Goal: Task Accomplishment & Management: Manage account settings

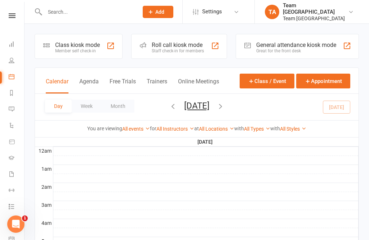
click at [14, 7] on nav "Clubworx Dashboard People Calendar Reports Messages 2 Automations Product Sales…" at bounding box center [12, 122] width 25 height 240
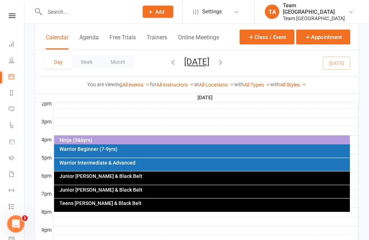
scroll to position [300, 0]
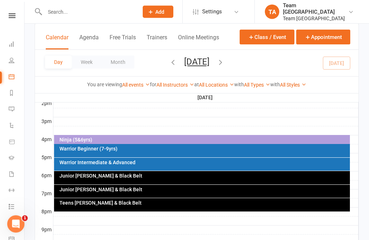
click at [156, 163] on div "Warrior Intermediate & Advanced" at bounding box center [204, 162] width 290 height 5
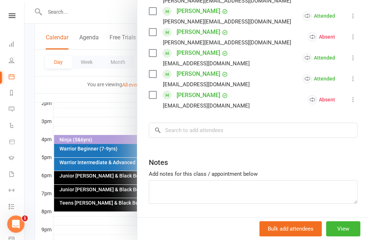
scroll to position [359, 0]
click at [110, 109] on div at bounding box center [197, 120] width 345 height 240
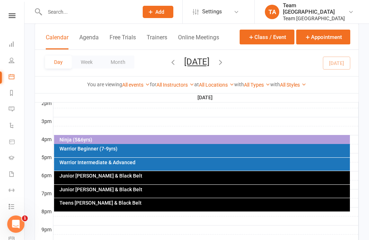
click at [12, 15] on icon at bounding box center [12, 15] width 7 height 5
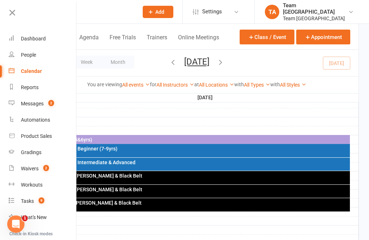
click at [43, 151] on link "Gradings" at bounding box center [43, 152] width 68 height 16
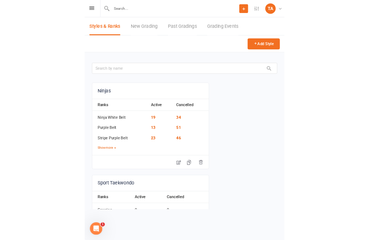
scroll to position [5, 0]
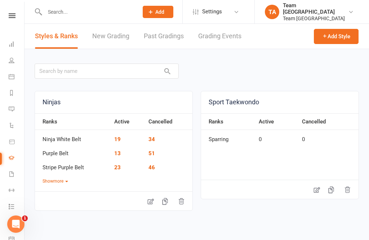
click at [8, 17] on link at bounding box center [12, 15] width 26 height 5
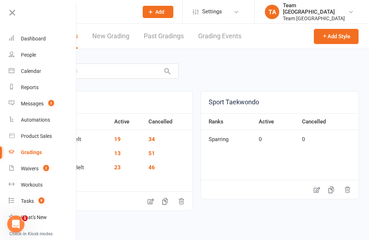
click at [43, 152] on link "Gradings" at bounding box center [43, 152] width 68 height 16
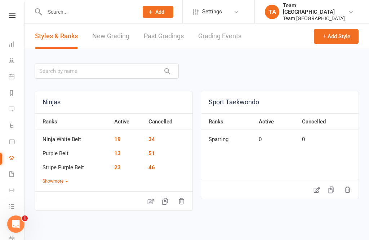
click at [216, 32] on link "Grading Events" at bounding box center [219, 36] width 43 height 25
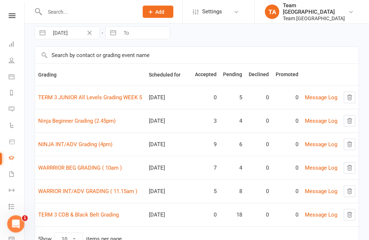
scroll to position [31, 0]
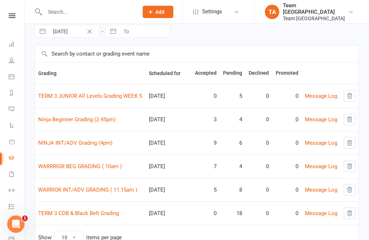
click at [87, 117] on link "Ninja Beginner Grading (2.45pm)" at bounding box center [77, 119] width 78 height 6
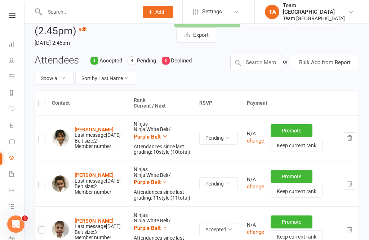
scroll to position [42, 0]
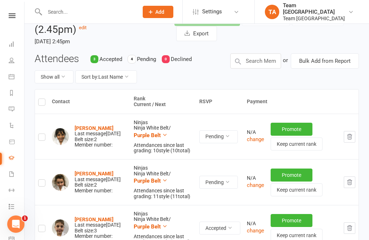
click at [96, 171] on strong "[PERSON_NAME]" at bounding box center [94, 174] width 39 height 6
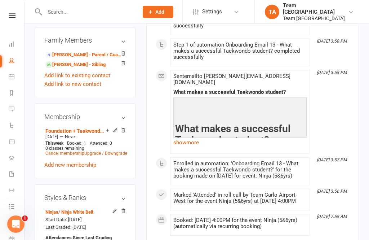
scroll to position [547, 0]
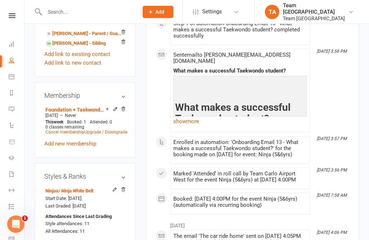
click at [112, 187] on icon at bounding box center [114, 189] width 5 height 5
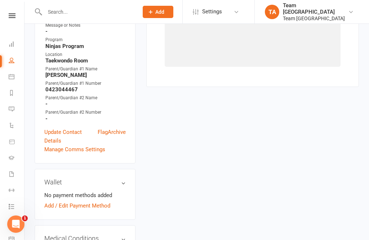
scroll to position [61, 0]
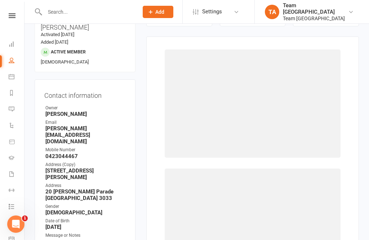
select select "9905"
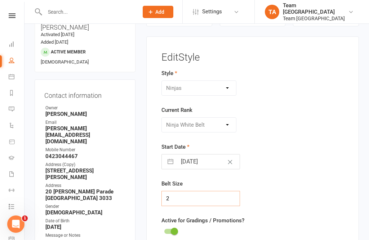
click at [179, 199] on input "2" at bounding box center [201, 198] width 79 height 15
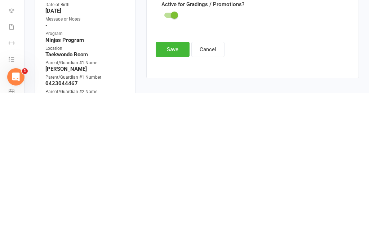
type input "3"
click at [169, 189] on button "Save" at bounding box center [173, 196] width 34 height 15
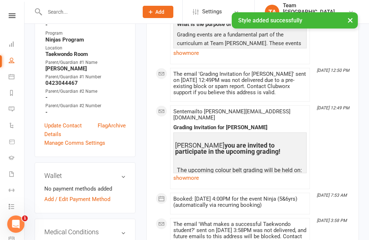
click at [20, 12] on div "× Style added successfully" at bounding box center [180, 12] width 360 height 0
click at [18, 12] on div "× Style added successfully" at bounding box center [180, 12] width 360 height 0
click at [12, 12] on div "× Style added successfully" at bounding box center [180, 12] width 360 height 0
click at [17, 12] on div "× Style added successfully" at bounding box center [180, 12] width 360 height 0
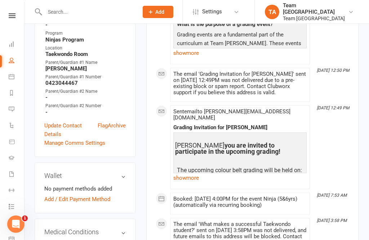
click at [17, 16] on link at bounding box center [12, 15] width 26 height 5
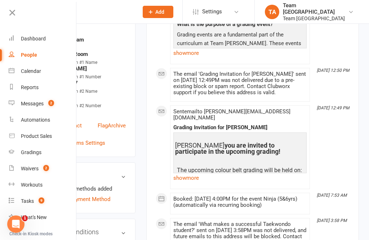
click at [38, 73] on div "Calendar" at bounding box center [31, 71] width 20 height 6
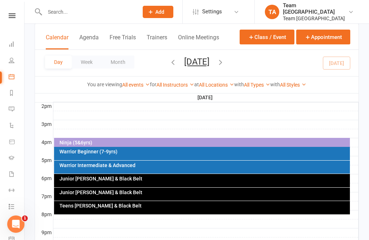
scroll to position [303, 0]
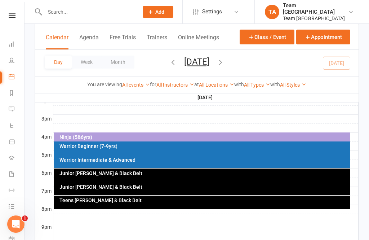
click at [6, 17] on link at bounding box center [12, 15] width 26 height 5
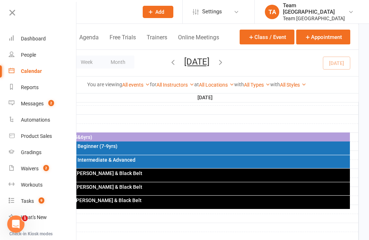
click at [40, 151] on div "Gradings" at bounding box center [31, 152] width 21 height 6
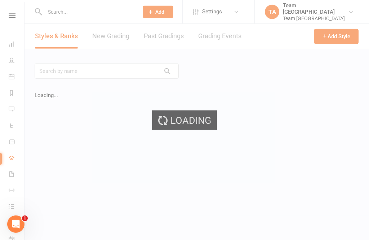
scroll to position [5, 0]
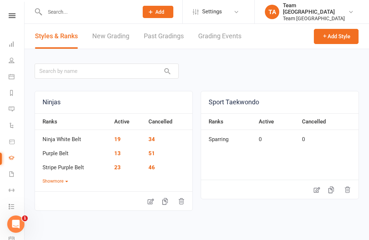
click at [216, 30] on link "Grading Events" at bounding box center [219, 36] width 43 height 25
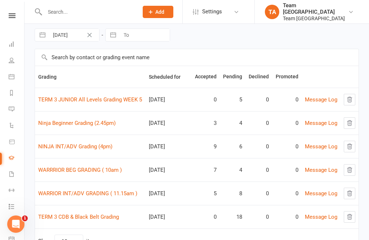
scroll to position [28, 0]
click at [82, 123] on link "Ninja Beginner Grading (2.45pm)" at bounding box center [77, 122] width 78 height 6
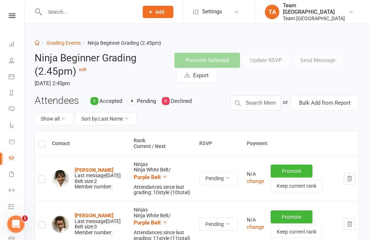
click at [68, 40] on link "Grading Events" at bounding box center [64, 43] width 34 height 6
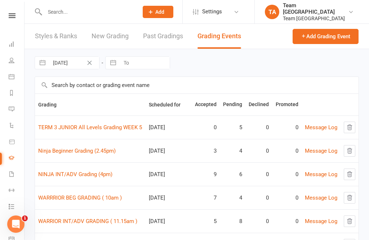
click at [80, 175] on link "NINJA INT/ADV Grading (4pm)" at bounding box center [75, 174] width 74 height 6
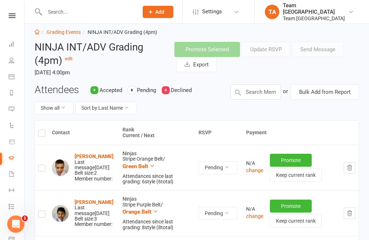
scroll to position [12, 0]
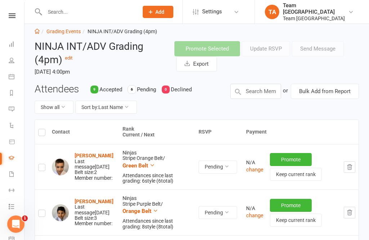
click at [103, 153] on strong "[PERSON_NAME]" at bounding box center [94, 156] width 39 height 6
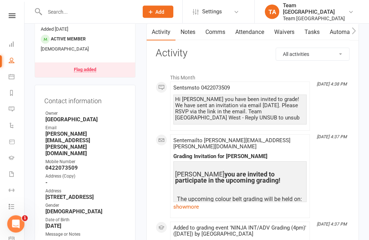
scroll to position [74, 0]
click at [10, 17] on icon at bounding box center [12, 15] width 7 height 5
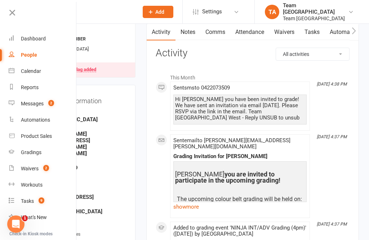
click at [41, 70] on link "Calendar" at bounding box center [43, 71] width 68 height 16
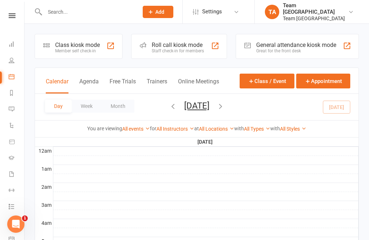
click at [23, 18] on link at bounding box center [12, 15] width 26 height 5
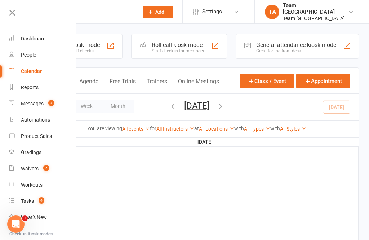
click at [12, 14] on icon at bounding box center [12, 13] width 10 height 10
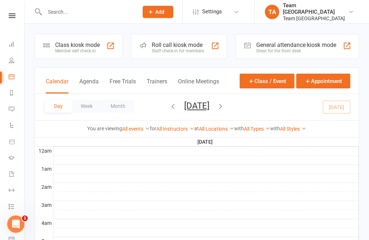
click at [13, 13] on icon at bounding box center [12, 15] width 7 height 5
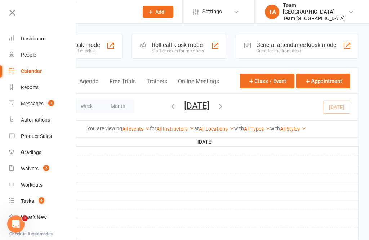
click at [36, 149] on div "Gradings" at bounding box center [31, 152] width 21 height 6
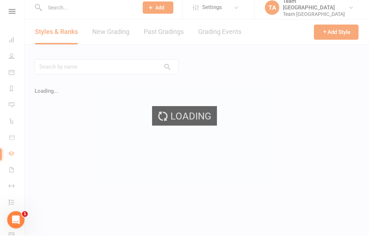
scroll to position [5, 0]
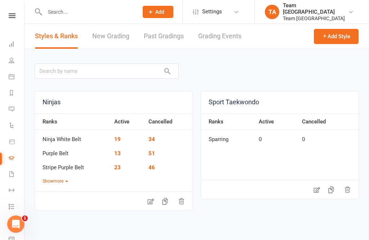
click at [228, 29] on link "Grading Events" at bounding box center [219, 36] width 43 height 25
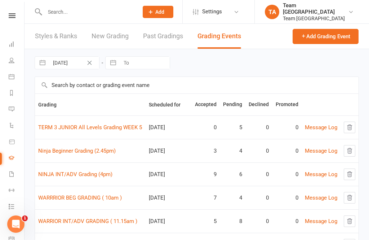
click at [91, 172] on link "NINJA INT/ADV Grading (4pm)" at bounding box center [75, 174] width 74 height 6
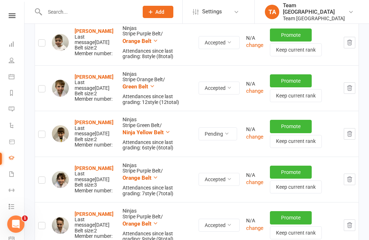
scroll to position [201, 0]
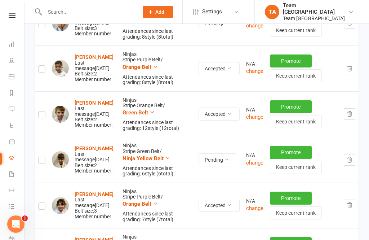
click at [109, 145] on strong "[PERSON_NAME]" at bounding box center [94, 148] width 39 height 6
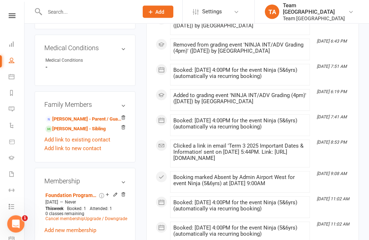
scroll to position [473, 0]
click at [16, 17] on link at bounding box center [12, 15] width 26 height 5
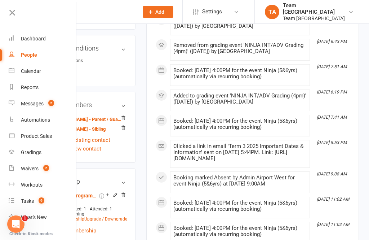
click at [38, 150] on div "Gradings" at bounding box center [31, 152] width 21 height 6
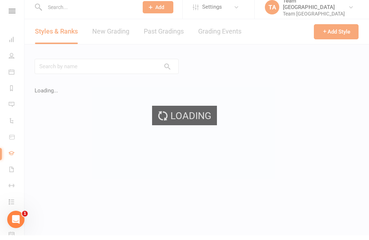
scroll to position [5, 0]
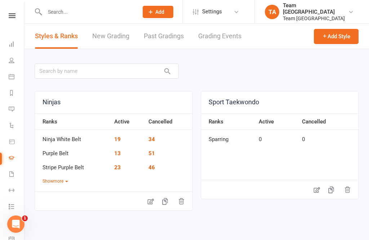
click at [223, 28] on link "Grading Events" at bounding box center [219, 36] width 43 height 25
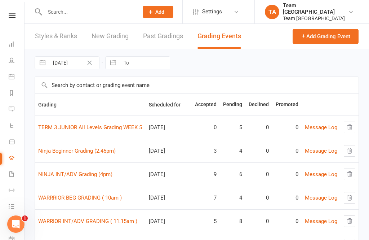
click at [89, 150] on link "Ninja Beginner Grading (2.45pm)" at bounding box center [77, 151] width 78 height 6
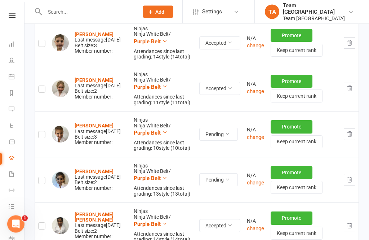
scroll to position [227, 0]
click at [97, 123] on strong "[PERSON_NAME]" at bounding box center [94, 126] width 39 height 6
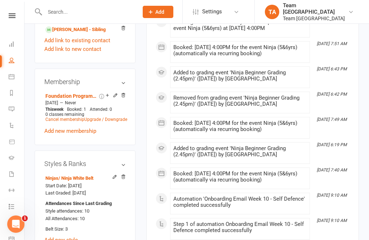
scroll to position [564, 0]
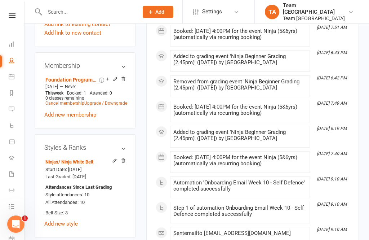
click at [112, 158] on icon at bounding box center [114, 160] width 5 height 5
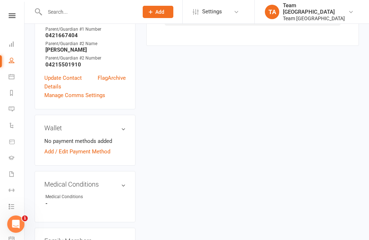
scroll to position [61, 0]
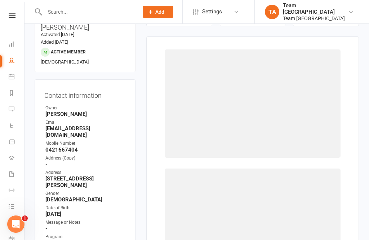
select select "9905"
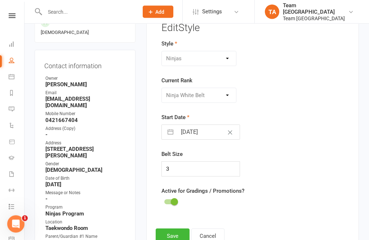
scroll to position [94, 0]
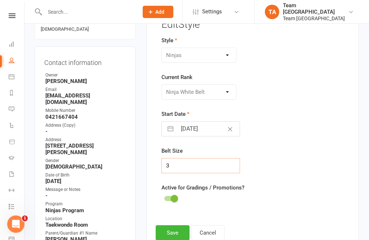
click at [187, 171] on input "3" at bounding box center [201, 165] width 79 height 15
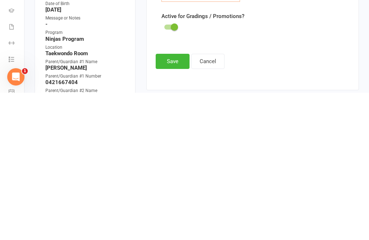
type input "2"
click at [173, 201] on button "Save" at bounding box center [173, 208] width 34 height 15
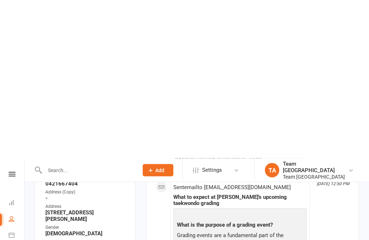
scroll to position [0, 0]
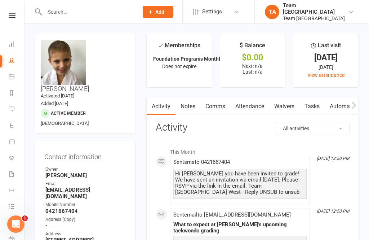
click at [13, 14] on icon at bounding box center [12, 15] width 7 height 5
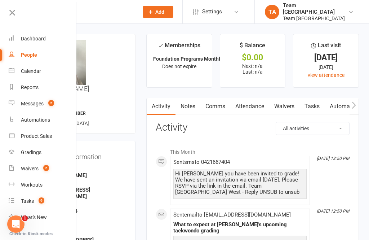
click at [35, 151] on div "Gradings" at bounding box center [31, 152] width 21 height 6
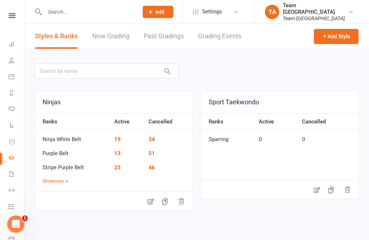
click at [232, 37] on link "Grading Events" at bounding box center [219, 36] width 43 height 25
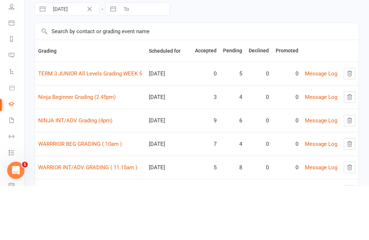
scroll to position [39, 0]
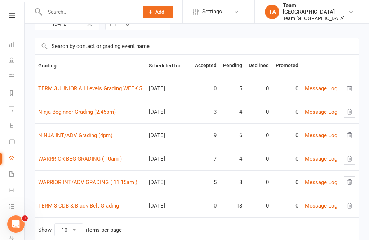
click at [91, 131] on td "NINJA INT/ADV Grading (4pm)" at bounding box center [90, 134] width 111 height 23
click at [75, 137] on link "NINJA INT/ADV Grading (4pm)" at bounding box center [75, 135] width 74 height 6
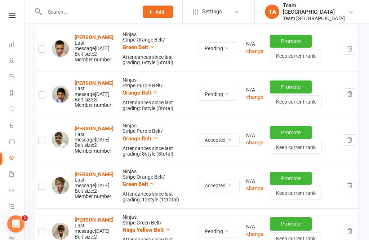
scroll to position [130, 0]
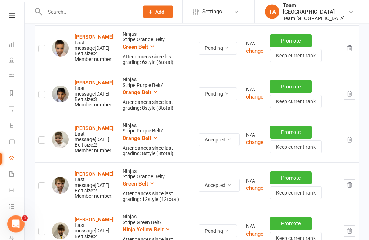
click at [93, 34] on strong "[PERSON_NAME]" at bounding box center [94, 37] width 39 height 6
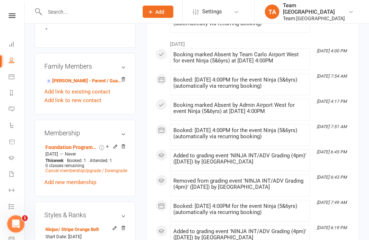
scroll to position [513, 0]
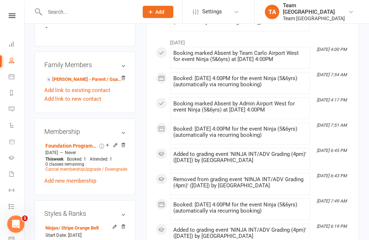
click at [112, 225] on icon at bounding box center [114, 227] width 5 height 5
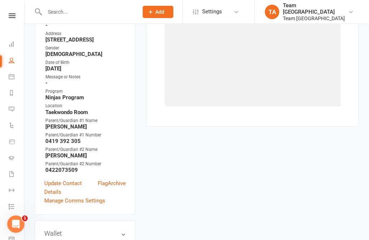
scroll to position [61, 0]
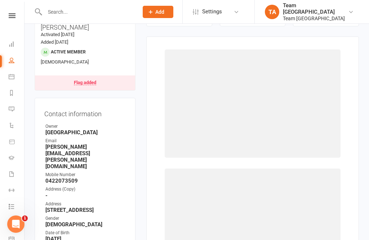
select select "9909"
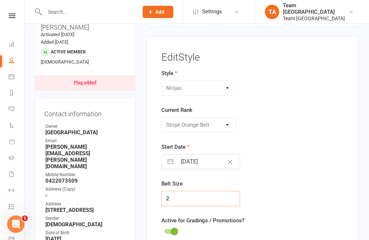
click at [195, 197] on input "2" at bounding box center [201, 198] width 79 height 15
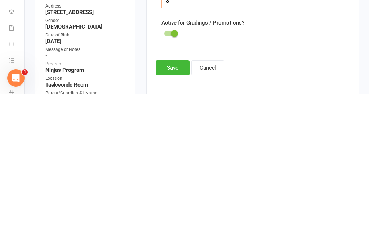
type input "3"
click at [173, 206] on button "Save" at bounding box center [173, 213] width 34 height 15
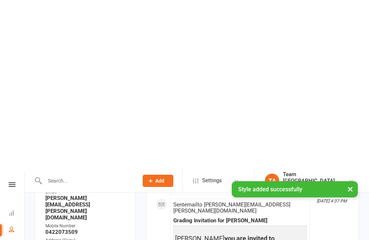
scroll to position [0, 0]
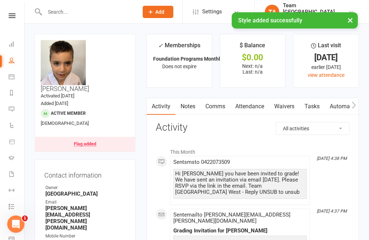
click at [16, 12] on div "× Style added successfully" at bounding box center [180, 12] width 360 height 0
click at [19, 19] on div "Clubworx" at bounding box center [12, 24] width 24 height 23
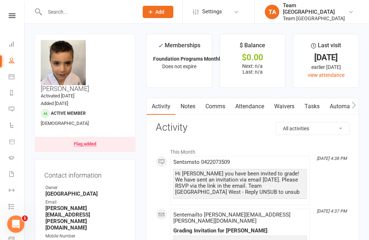
click at [10, 18] on icon at bounding box center [12, 15] width 7 height 5
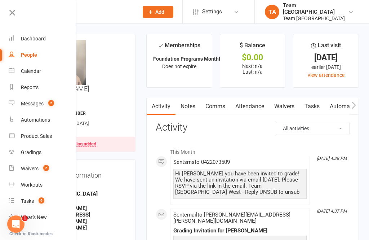
click at [12, 14] on icon at bounding box center [12, 13] width 10 height 10
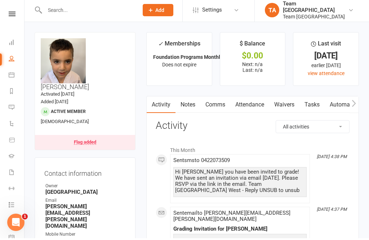
scroll to position [2, 0]
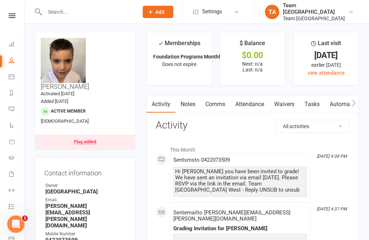
click at [96, 139] on div "Flag added" at bounding box center [85, 141] width 22 height 5
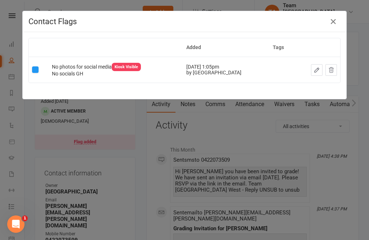
click at [333, 21] on icon "button" at bounding box center [333, 21] width 9 height 9
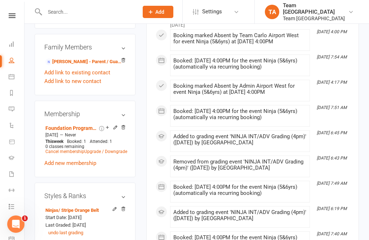
scroll to position [532, 0]
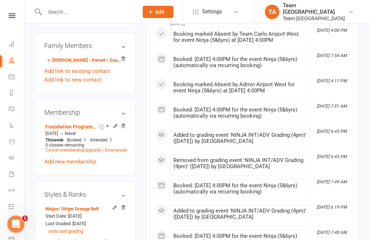
click at [14, 12] on nav "Clubworx Dashboard People Calendar Reports Messages 2 Automations Product Sales…" at bounding box center [12, 122] width 25 height 240
click at [17, 16] on link at bounding box center [12, 15] width 26 height 5
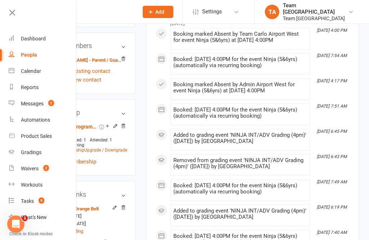
click at [38, 155] on div "Gradings" at bounding box center [31, 152] width 21 height 6
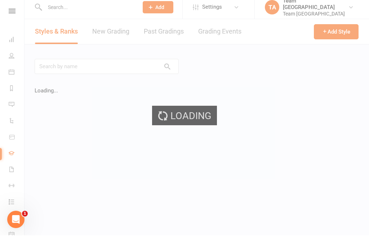
scroll to position [5, 0]
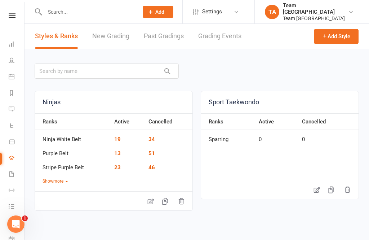
click at [229, 32] on link "Grading Events" at bounding box center [219, 36] width 43 height 25
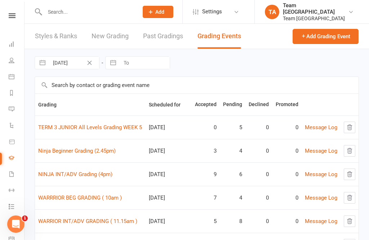
click at [66, 176] on link "NINJA INT/ADV Grading (4pm)" at bounding box center [75, 174] width 74 height 6
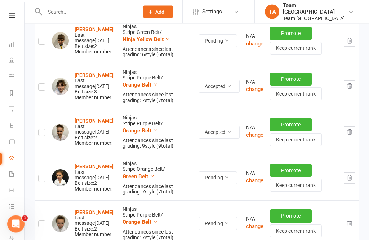
scroll to position [322, 0]
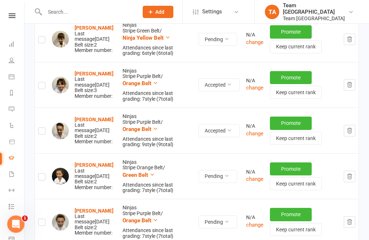
click at [93, 117] on strong "[PERSON_NAME]" at bounding box center [94, 120] width 39 height 6
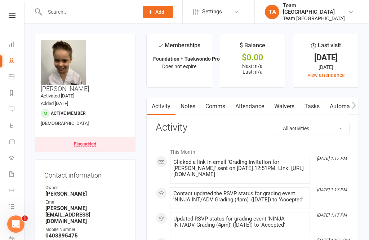
click at [17, 17] on link at bounding box center [12, 15] width 26 height 5
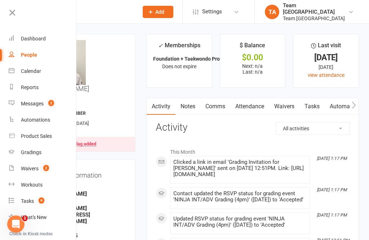
click at [39, 152] on div "Gradings" at bounding box center [31, 152] width 21 height 6
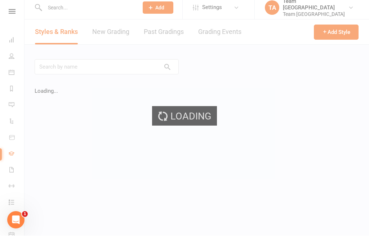
scroll to position [5, 0]
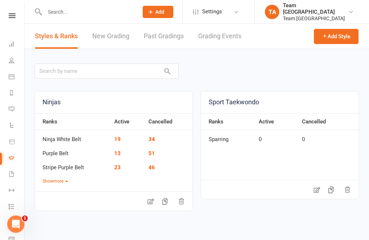
click at [214, 32] on link "Grading Events" at bounding box center [219, 36] width 43 height 25
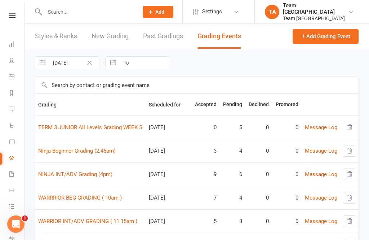
click at [90, 172] on link "NINJA INT/ADV Grading (4pm)" at bounding box center [75, 174] width 74 height 6
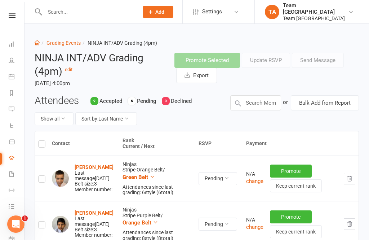
click at [62, 41] on link "Grading Events" at bounding box center [64, 43] width 34 height 6
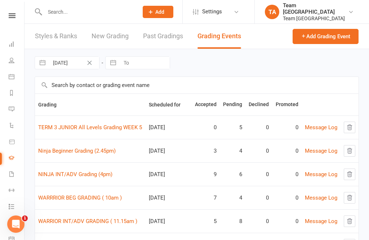
click at [94, 195] on link "WARRRIOR BEG GRADING ( 10am )" at bounding box center [80, 197] width 84 height 6
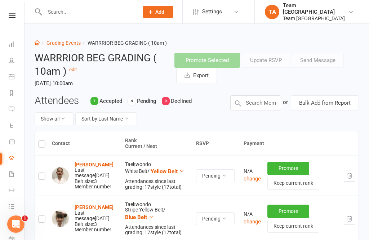
click at [18, 17] on link at bounding box center [12, 15] width 26 height 5
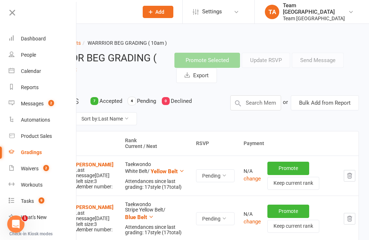
click at [39, 70] on div "Calendar" at bounding box center [31, 71] width 20 height 6
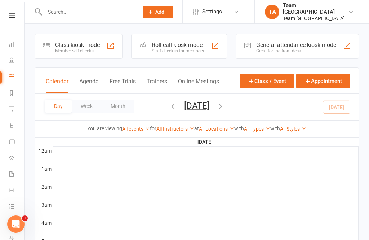
click at [205, 108] on button "[DATE]" at bounding box center [196, 106] width 25 height 10
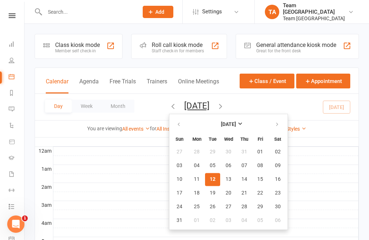
click at [210, 180] on span "12" at bounding box center [213, 179] width 6 height 6
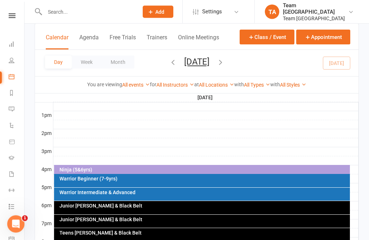
scroll to position [277, 0]
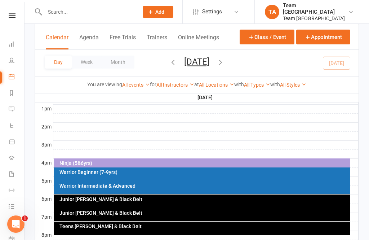
click at [144, 190] on div "Warrior Intermediate & Advanced" at bounding box center [202, 187] width 296 height 13
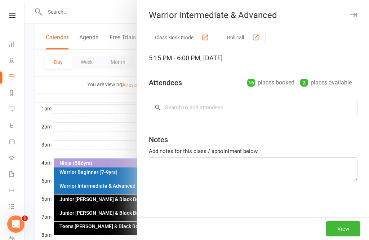
click at [341, 236] on button "View" at bounding box center [343, 228] width 34 height 15
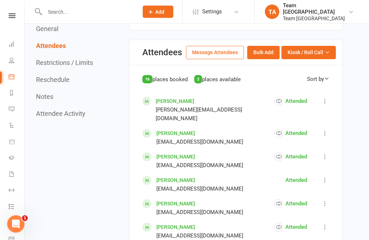
click at [327, 52] on icon "button" at bounding box center [327, 52] width 5 height 5
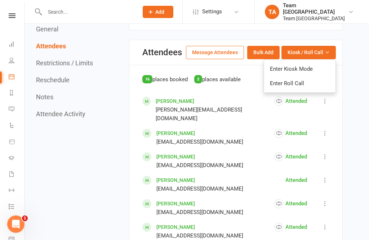
click at [311, 83] on link "Enter Roll Call" at bounding box center [299, 83] width 71 height 14
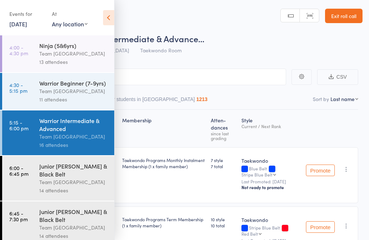
click at [64, 137] on div "Team [GEOGRAPHIC_DATA]" at bounding box center [73, 136] width 69 height 8
click at [91, 130] on div "Warrior Intermediate & Advanced" at bounding box center [73, 125] width 69 height 16
click at [110, 17] on icon at bounding box center [108, 17] width 11 height 15
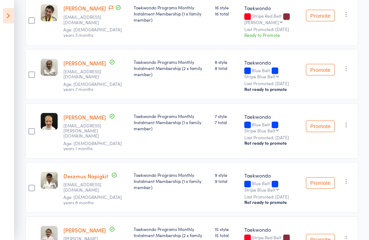
scroll to position [433, 0]
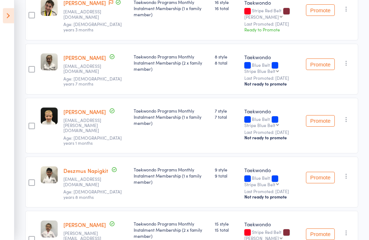
click at [93, 175] on link "Deszmus Napigkit" at bounding box center [85, 171] width 45 height 8
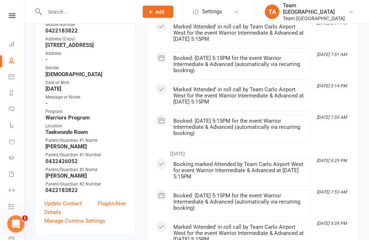
scroll to position [247, 0]
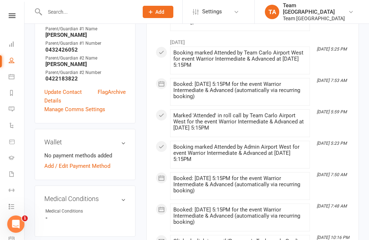
click at [99, 105] on link "Flag" at bounding box center [103, 96] width 10 height 17
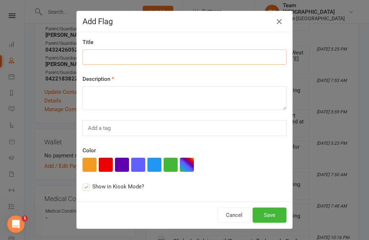
click at [109, 61] on input at bounding box center [185, 56] width 204 height 15
type input "2 tapes next class GH"
click at [143, 96] on textarea at bounding box center [185, 98] width 204 height 24
type textarea "2 tapes next class GH"
click at [88, 163] on button "button" at bounding box center [90, 165] width 14 height 14
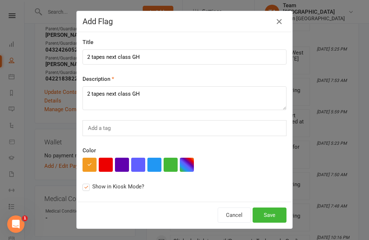
click at [274, 212] on button "Save" at bounding box center [270, 214] width 34 height 15
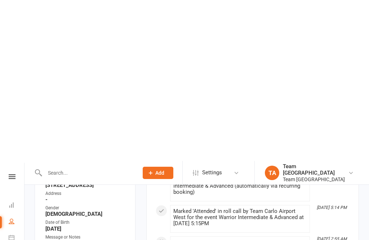
scroll to position [0, 0]
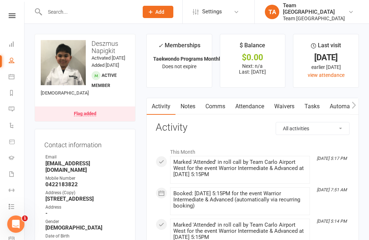
click at [12, 14] on icon at bounding box center [12, 15] width 7 height 5
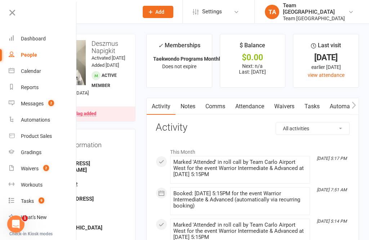
click at [37, 66] on link "Calendar" at bounding box center [43, 71] width 68 height 16
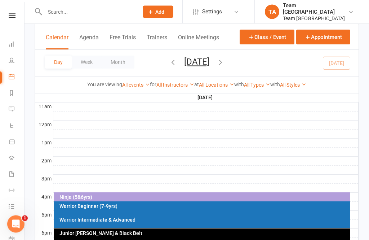
scroll to position [244, 0]
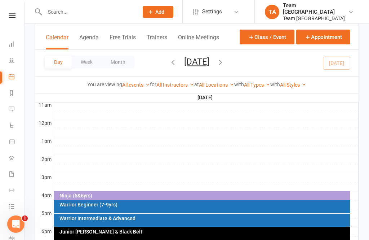
click at [5, 13] on link at bounding box center [12, 15] width 26 height 5
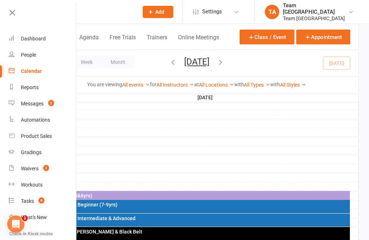
click at [37, 149] on link "Gradings" at bounding box center [43, 152] width 68 height 16
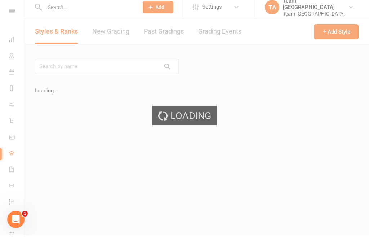
scroll to position [5, 0]
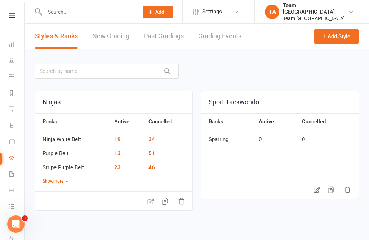
click at [219, 19] on span "Settings" at bounding box center [212, 12] width 20 height 16
click at [274, 52] on div "Ninjas Ranks Active Cancelled Ninja White Belt 19 34 Purple Belt 13 51 Stripe P…" at bounding box center [197, 198] width 345 height 299
click at [225, 34] on link "Grading Events" at bounding box center [219, 36] width 43 height 25
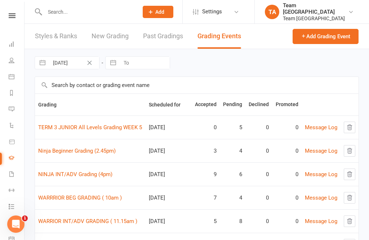
click at [87, 198] on link "WARRRIOR BEG GRADING ( 10am )" at bounding box center [80, 197] width 84 height 6
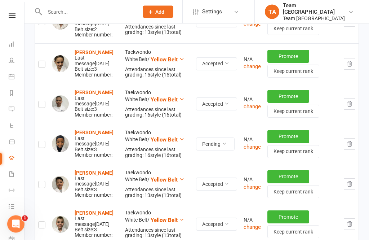
scroll to position [363, 0]
click at [13, 17] on icon at bounding box center [12, 15] width 7 height 5
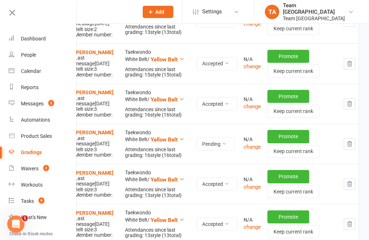
click at [108, 26] on td "Cash Hemphill Last message Aug 12, 2025 Belt size: 2 Member number:" at bounding box center [85, 20] width 73 height 45
click at [111, 96] on div "Last message Aug 12, 2025" at bounding box center [97, 101] width 44 height 11
click at [16, 16] on icon at bounding box center [12, 13] width 10 height 10
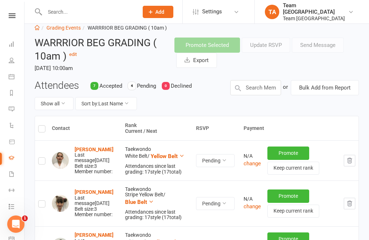
scroll to position [0, 0]
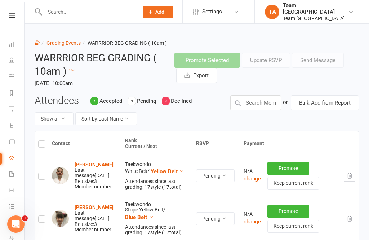
click at [70, 42] on link "Grading Events" at bounding box center [64, 43] width 34 height 6
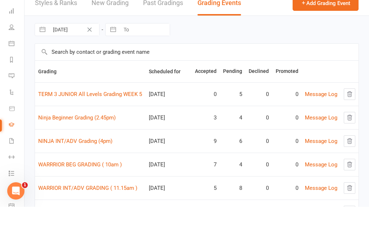
scroll to position [39, 0]
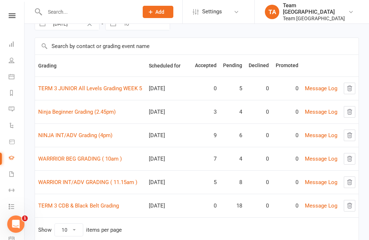
click at [95, 181] on link "WARRIOR INT/ADV GRADING ( 11.15am )" at bounding box center [87, 182] width 99 height 6
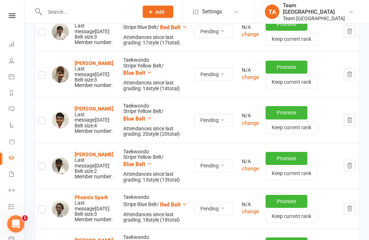
scroll to position [404, 0]
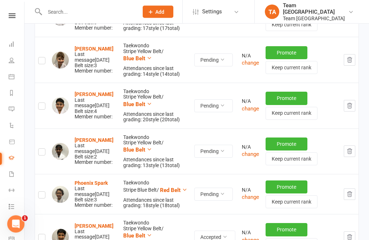
click at [93, 137] on strong "Skanda Regunathan" at bounding box center [94, 140] width 39 height 6
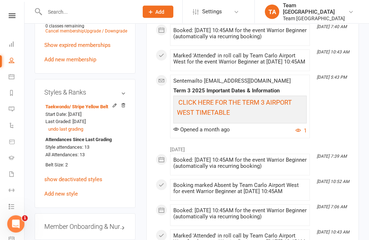
scroll to position [606, 0]
click at [115, 103] on icon at bounding box center [114, 105] width 5 height 5
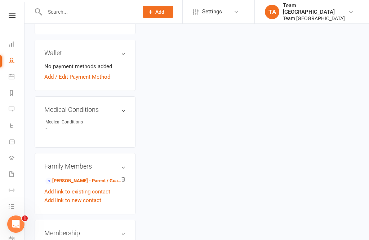
scroll to position [61, 0]
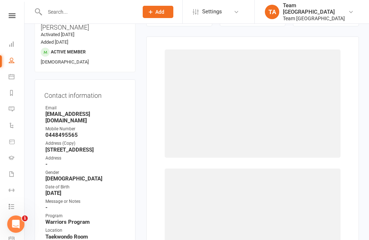
select select "1060"
select select "9921"
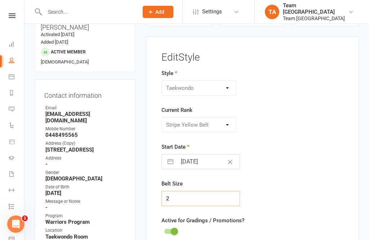
click at [193, 195] on input "2" at bounding box center [201, 198] width 79 height 15
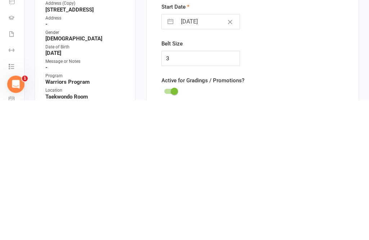
scroll to position [201, 0]
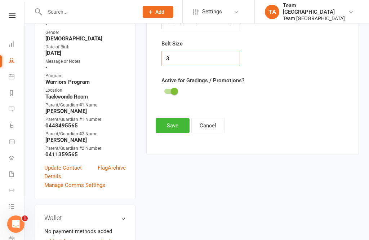
type input "3"
click at [165, 125] on button "Save" at bounding box center [173, 125] width 34 height 15
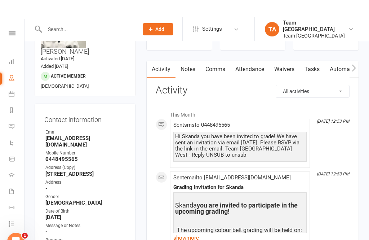
scroll to position [0, 0]
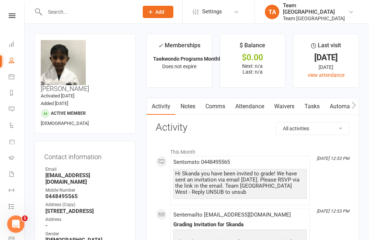
click at [13, 16] on icon at bounding box center [12, 15] width 7 height 5
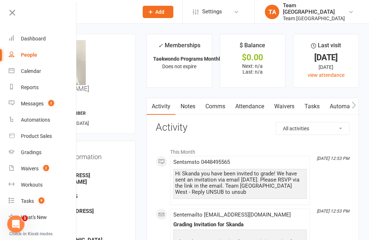
click at [37, 151] on div "Gradings" at bounding box center [31, 152] width 21 height 6
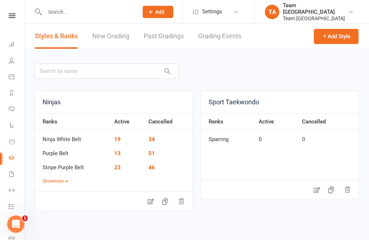
click at [219, 31] on link "Grading Events" at bounding box center [219, 36] width 43 height 25
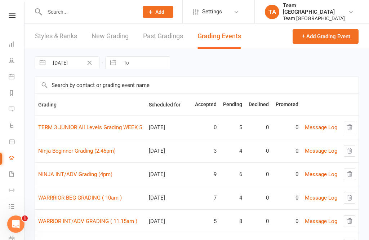
click at [73, 201] on link "WARRRIOR BEG GRADING ( 10am )" at bounding box center [80, 197] width 84 height 6
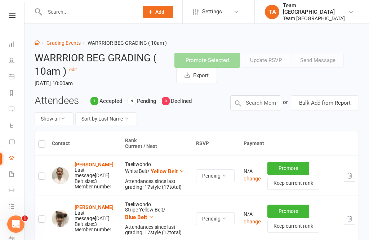
click at [16, 17] on link at bounding box center [12, 15] width 26 height 5
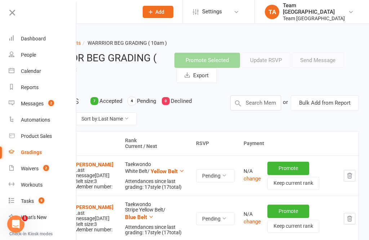
click at [13, 14] on icon at bounding box center [12, 13] width 10 height 10
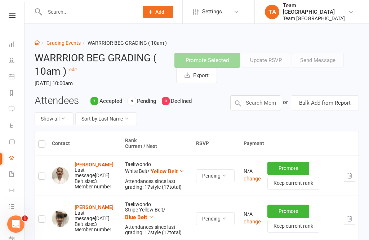
click at [69, 43] on link "Grading Events" at bounding box center [64, 43] width 34 height 6
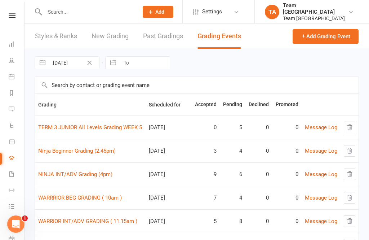
click at [99, 219] on link "WARRIOR INT/ADV GRADING ( 11.15am )" at bounding box center [87, 221] width 99 height 6
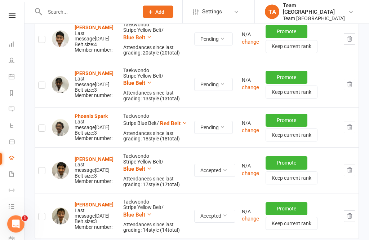
scroll to position [471, 0]
click at [11, 17] on icon at bounding box center [12, 15] width 7 height 5
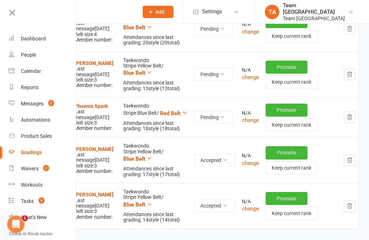
scroll to position [392, 0]
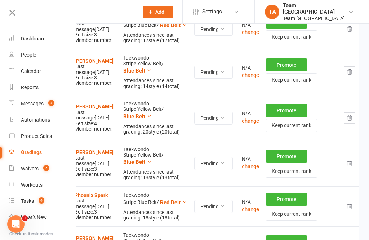
click at [36, 71] on div "Calendar" at bounding box center [31, 71] width 20 height 6
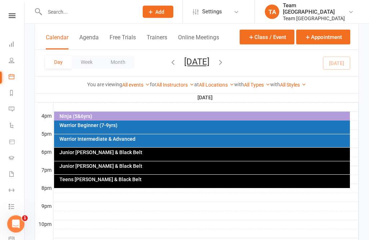
scroll to position [337, 0]
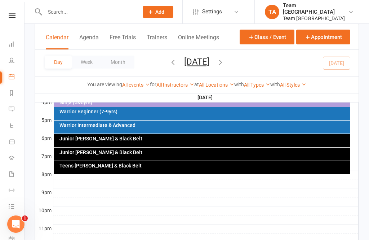
click at [170, 140] on div "Junior [PERSON_NAME] & Black Belt" at bounding box center [204, 138] width 290 height 5
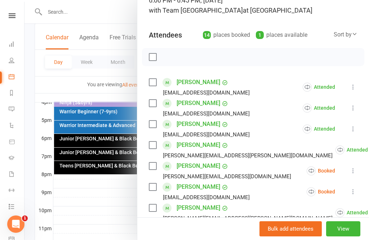
scroll to position [78, 0]
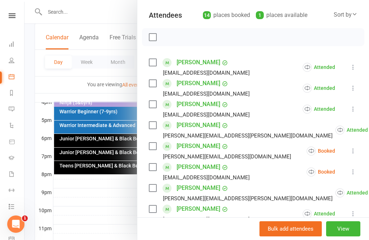
click at [350, 151] on button at bounding box center [353, 150] width 9 height 9
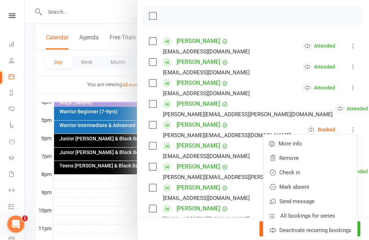
scroll to position [98, 0]
click at [296, 175] on link "Check in" at bounding box center [311, 173] width 94 height 14
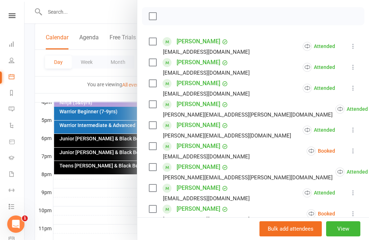
click at [350, 153] on button at bounding box center [353, 150] width 9 height 9
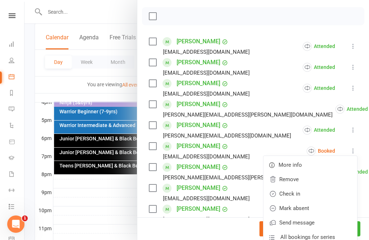
click at [307, 193] on link "Check in" at bounding box center [311, 193] width 94 height 14
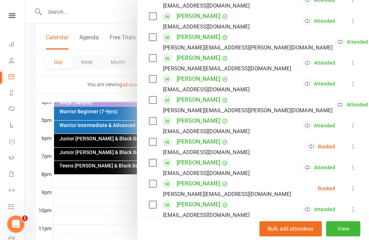
scroll to position [174, 0]
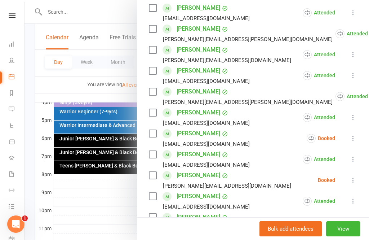
click at [353, 134] on button at bounding box center [353, 138] width 9 height 9
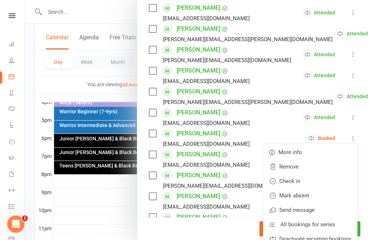
click at [307, 181] on link "Check in" at bounding box center [311, 181] width 94 height 14
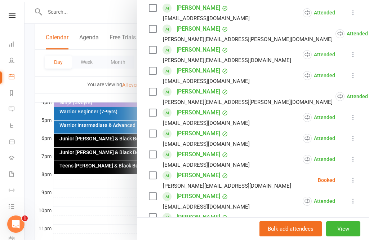
click at [357, 178] on icon at bounding box center [353, 179] width 7 height 7
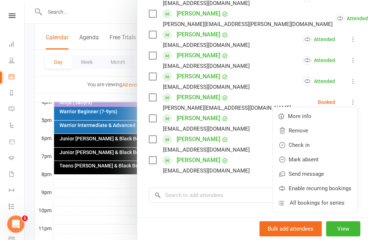
scroll to position [252, 0]
click at [317, 159] on link "Mark absent" at bounding box center [315, 159] width 84 height 14
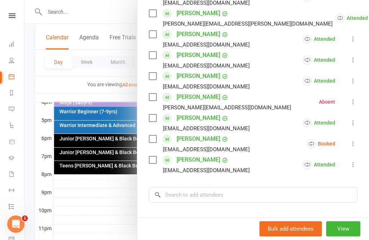
click at [357, 144] on icon at bounding box center [353, 143] width 7 height 7
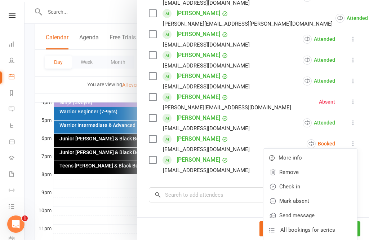
click at [311, 189] on link "Check in" at bounding box center [311, 186] width 94 height 14
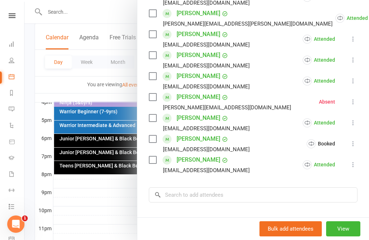
click at [348, 236] on button "View" at bounding box center [343, 228] width 34 height 15
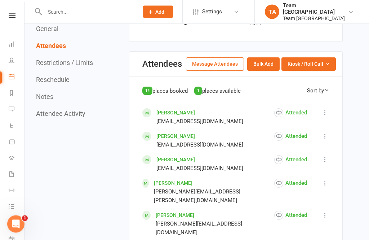
click at [327, 62] on icon "button" at bounding box center [327, 64] width 5 height 5
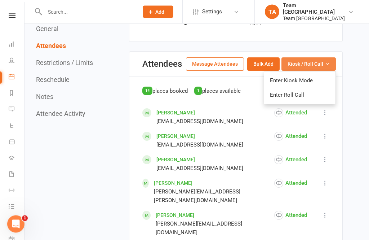
scroll to position [321, 0]
click at [309, 92] on link "Enter Roll Call" at bounding box center [299, 95] width 71 height 14
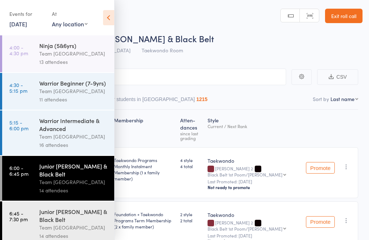
click at [68, 175] on div "Junior [PERSON_NAME] & Black Belt" at bounding box center [73, 170] width 69 height 16
click at [110, 10] on icon at bounding box center [108, 17] width 11 height 15
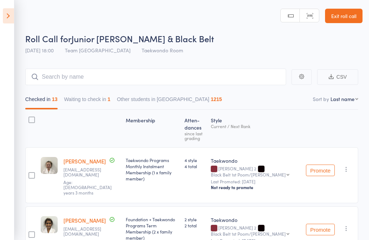
click at [101, 97] on button "Waiting to check in 1" at bounding box center [87, 101] width 47 height 17
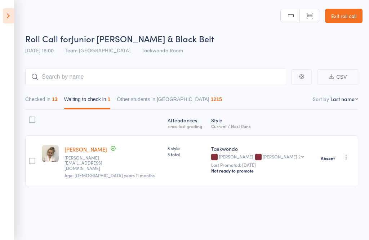
click at [47, 102] on button "Checked in 13" at bounding box center [41, 101] width 32 height 17
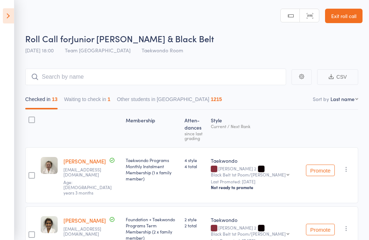
click at [102, 104] on button "Waiting to check in 1" at bounding box center [87, 101] width 47 height 17
